Goal: Task Accomplishment & Management: Manage account settings

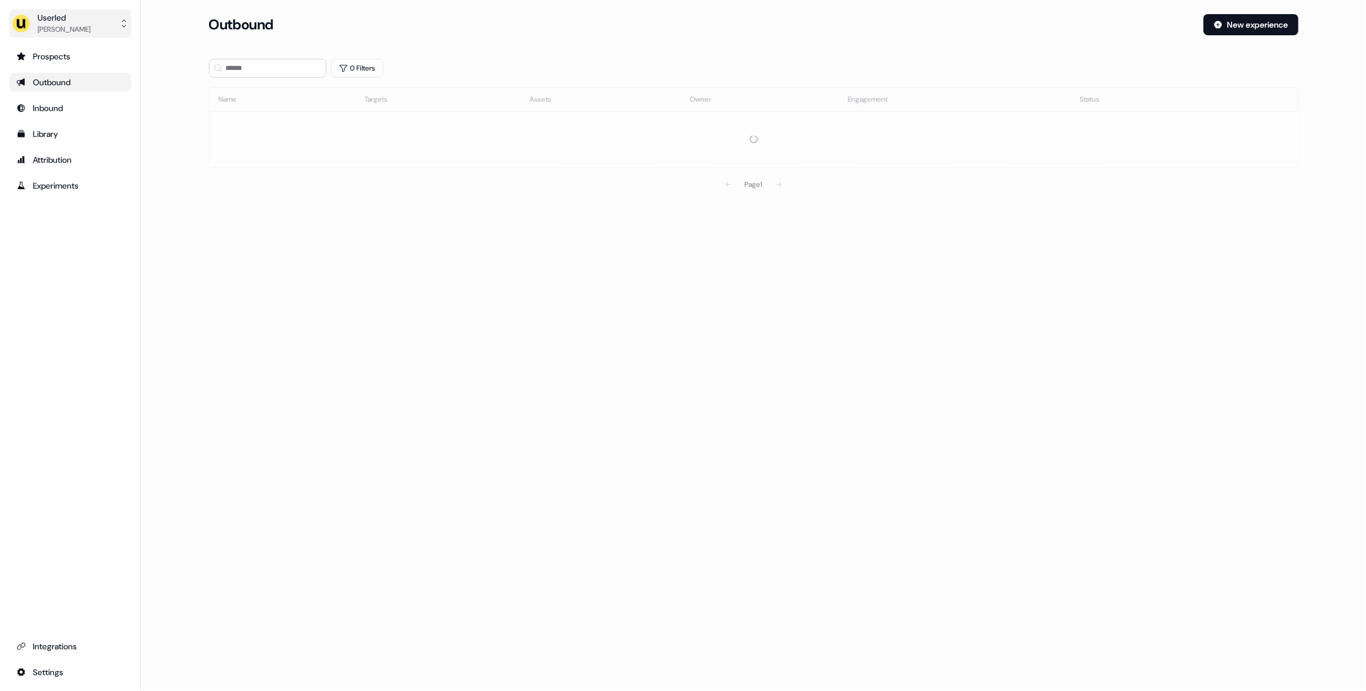
click at [69, 29] on div "Oliver Grogan" at bounding box center [64, 29] width 53 height 12
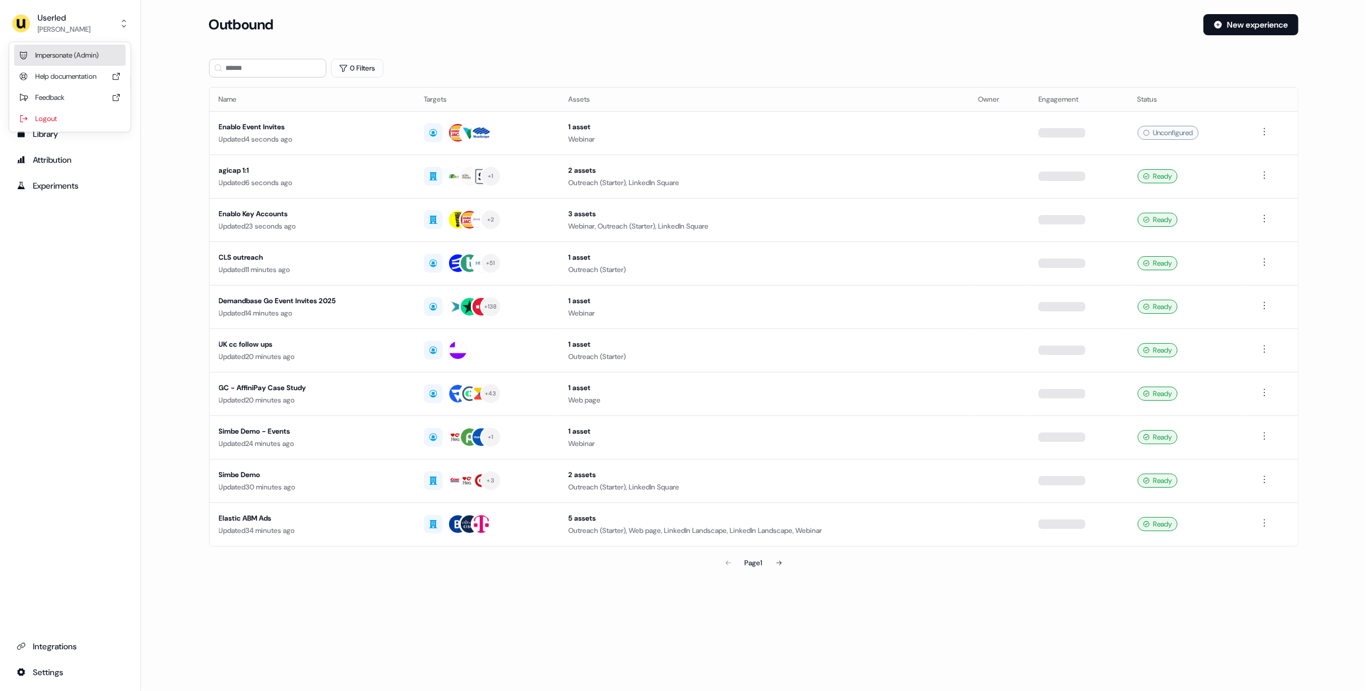
click at [73, 58] on div "Impersonate (Admin)" at bounding box center [70, 55] width 112 height 21
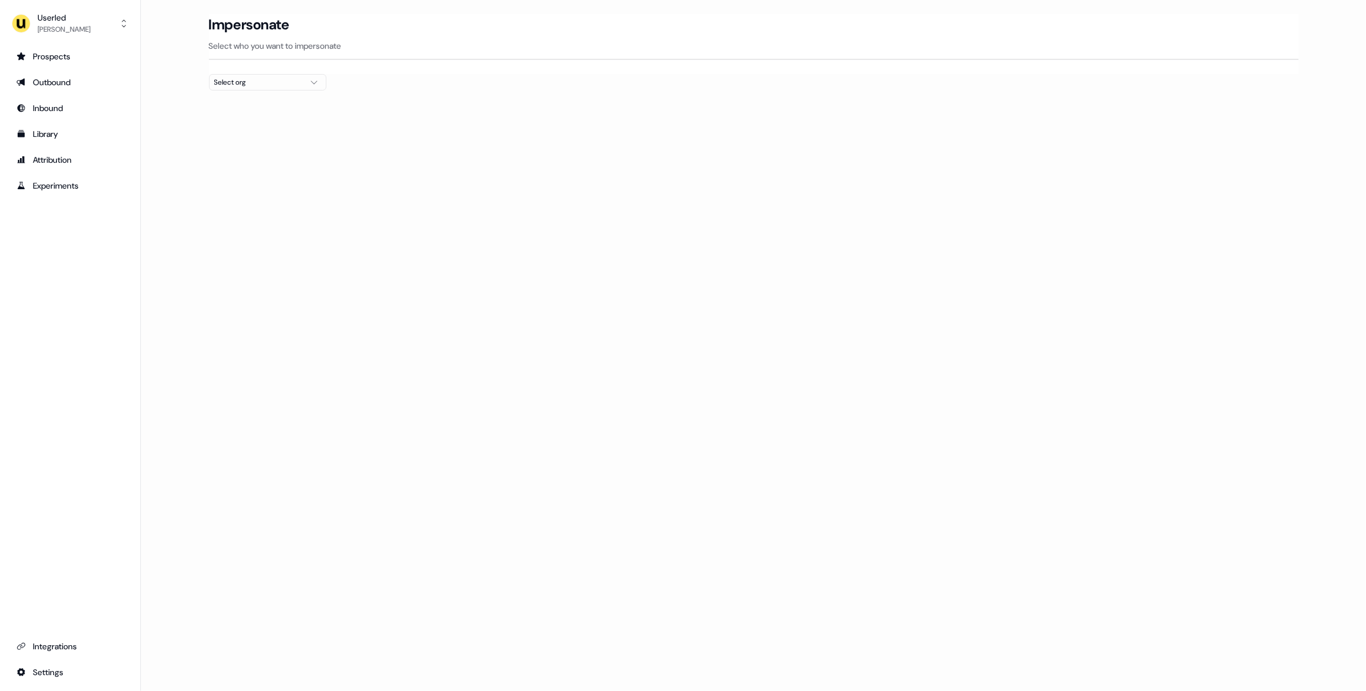
click at [245, 88] on button "Select org" at bounding box center [267, 82] width 117 height 16
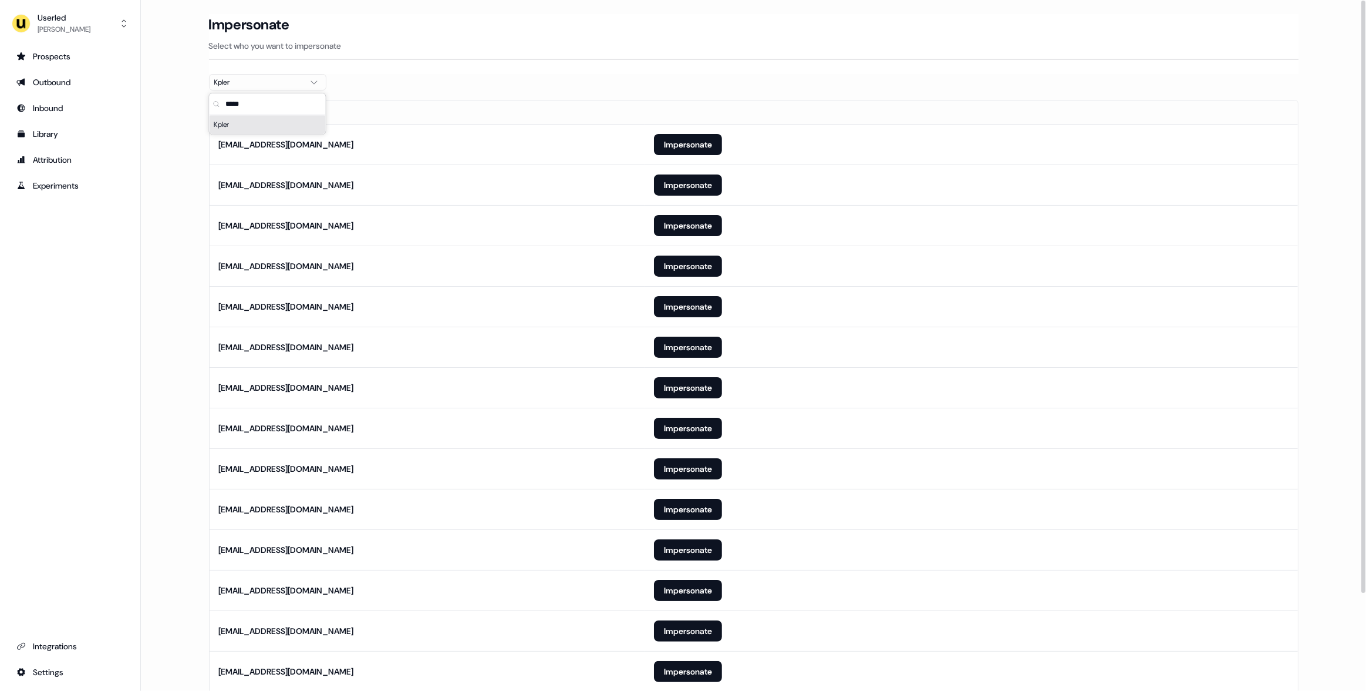
type input "*****"
click at [172, 178] on main "Loading... Impersonate Select who you want to impersonate Kpler Email anoel-ext…" at bounding box center [754, 410] width 1226 height 792
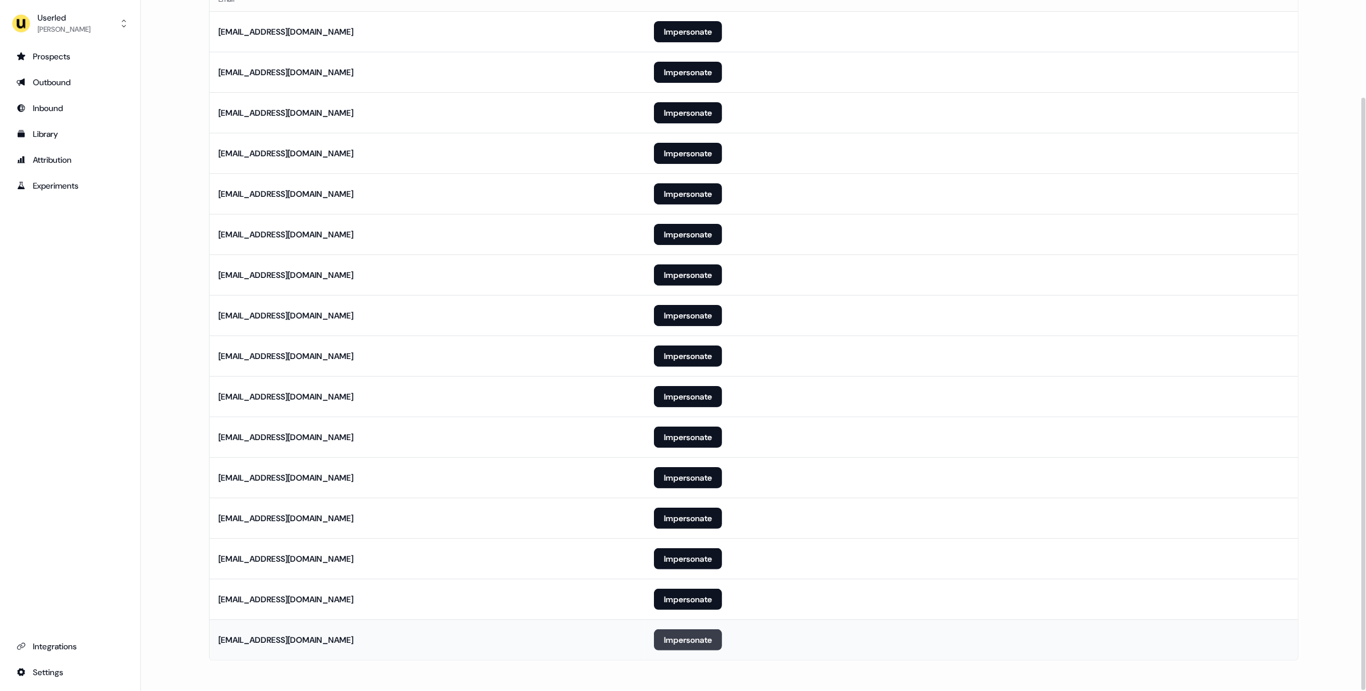
click at [693, 634] on button "Impersonate" at bounding box center [688, 639] width 68 height 21
